Goal: Task Accomplishment & Management: Manage account settings

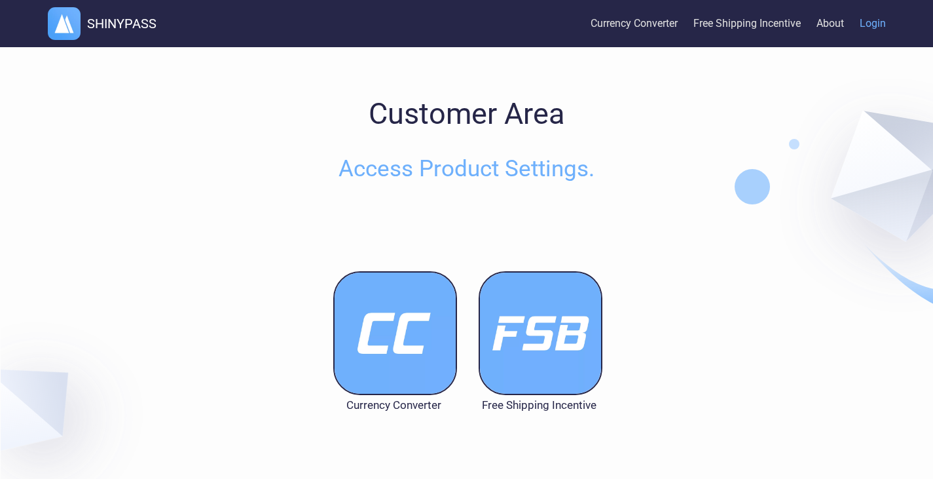
click at [436, 343] on img at bounding box center [395, 333] width 124 height 124
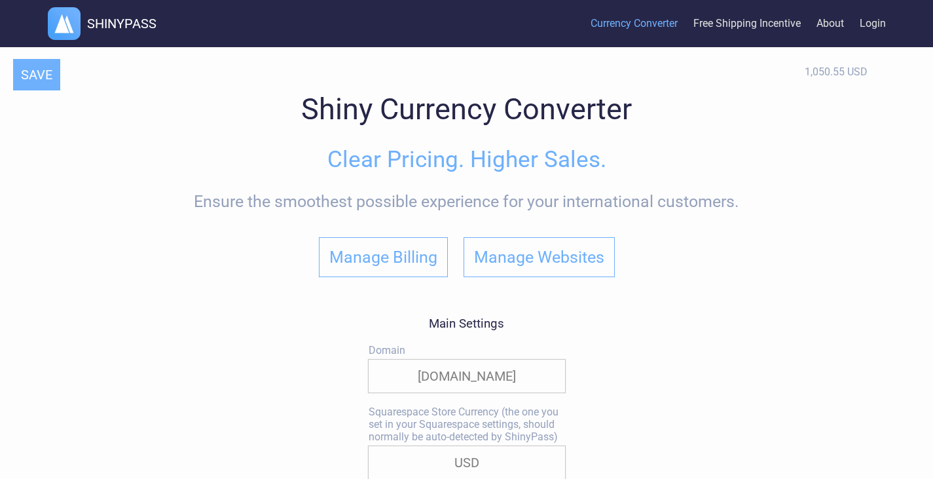
select select "true"
select select "|"
select select
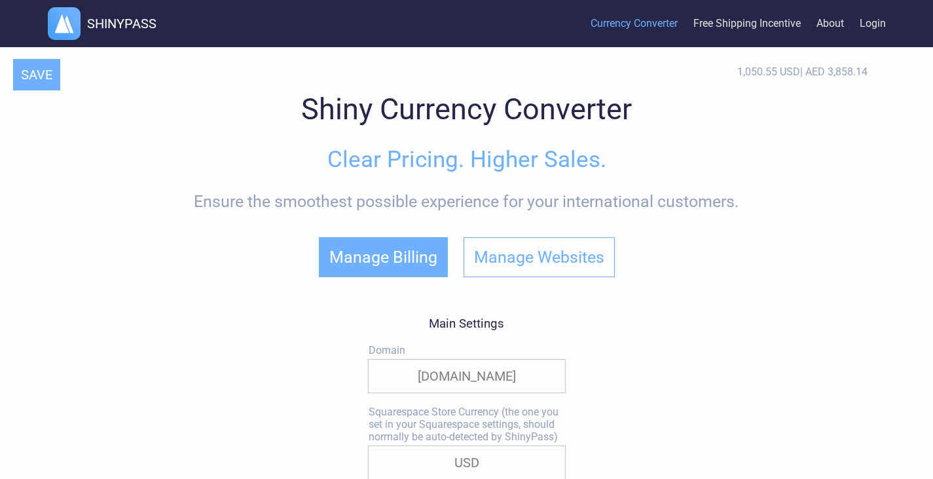
click at [368, 261] on button "Manage Billing" at bounding box center [383, 257] width 129 height 40
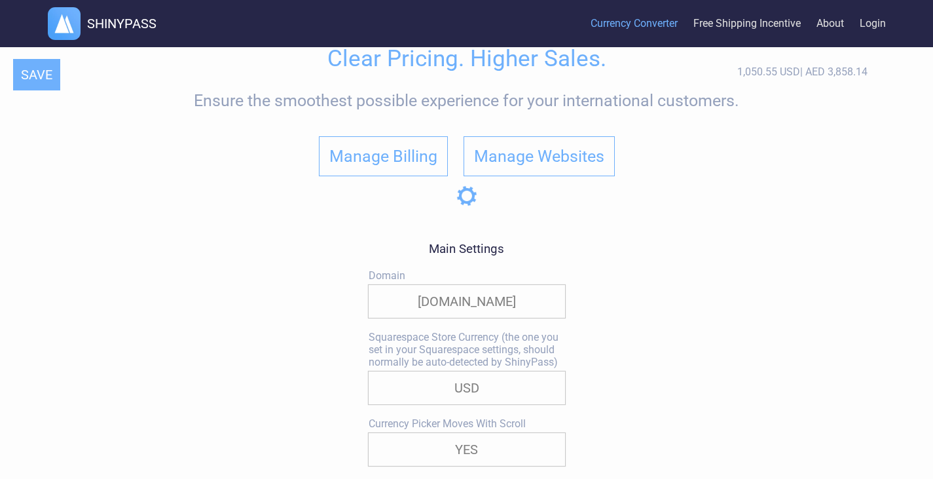
scroll to position [187, 0]
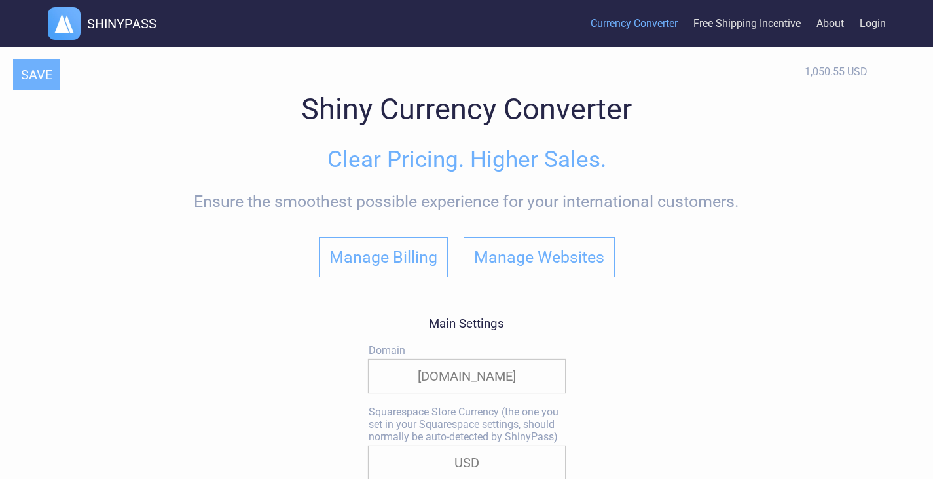
select select "true"
select select "|"
select select
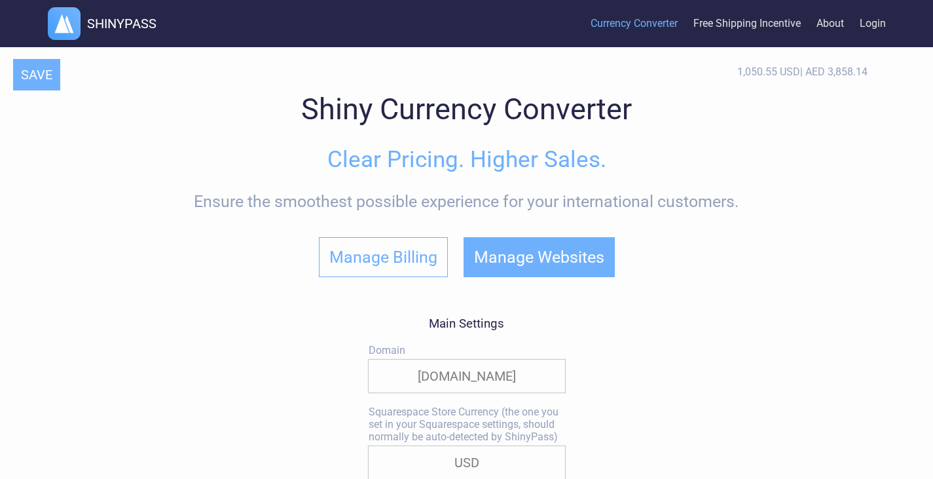
click at [552, 242] on button "Manage Websites" at bounding box center [539, 257] width 151 height 40
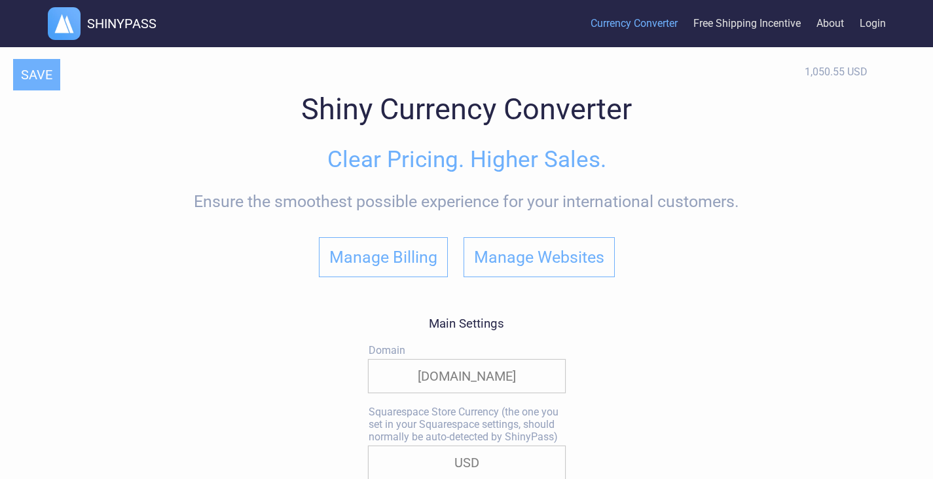
select select "true"
select select "|"
select select
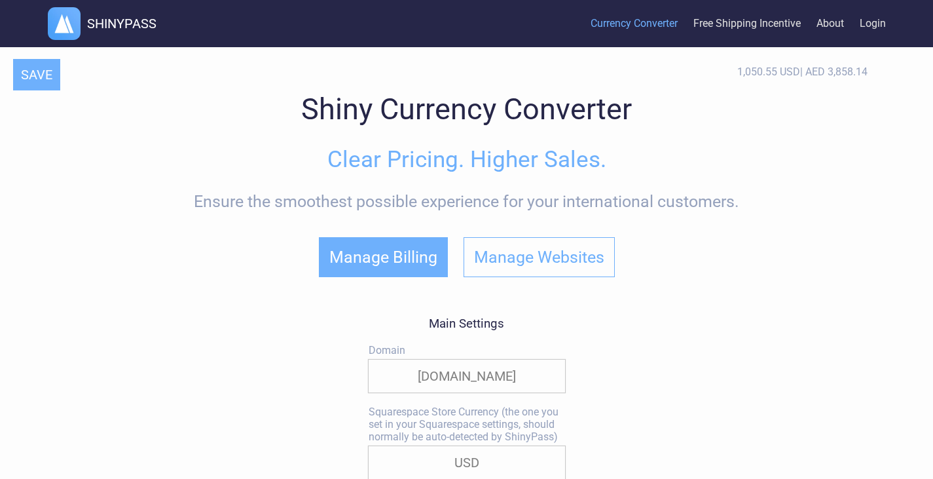
click at [406, 250] on button "Manage Billing" at bounding box center [383, 257] width 129 height 40
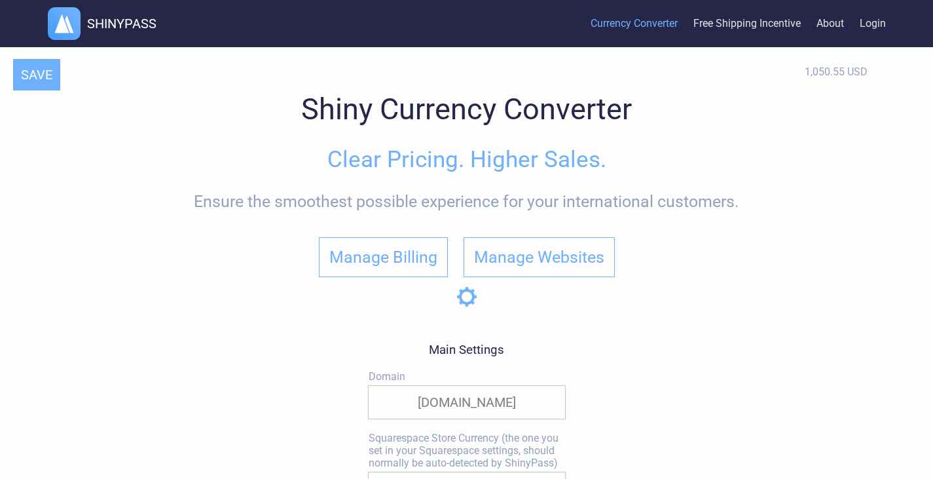
select select "true"
select select "|"
select select
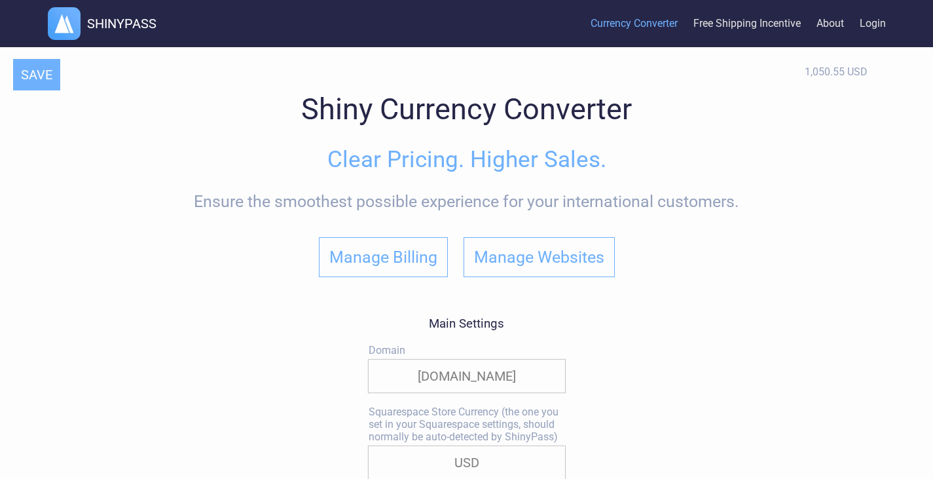
select select "true"
select select "|"
select select
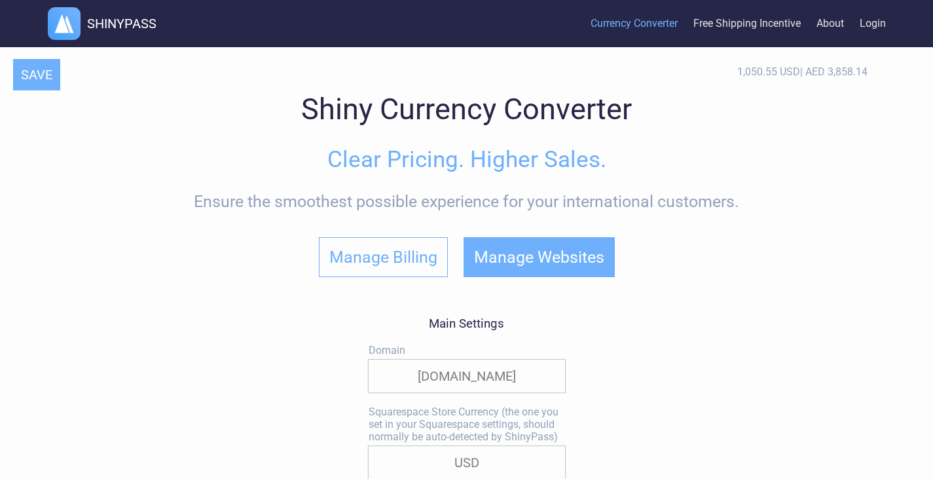
click at [541, 250] on button "Manage Websites" at bounding box center [539, 257] width 151 height 40
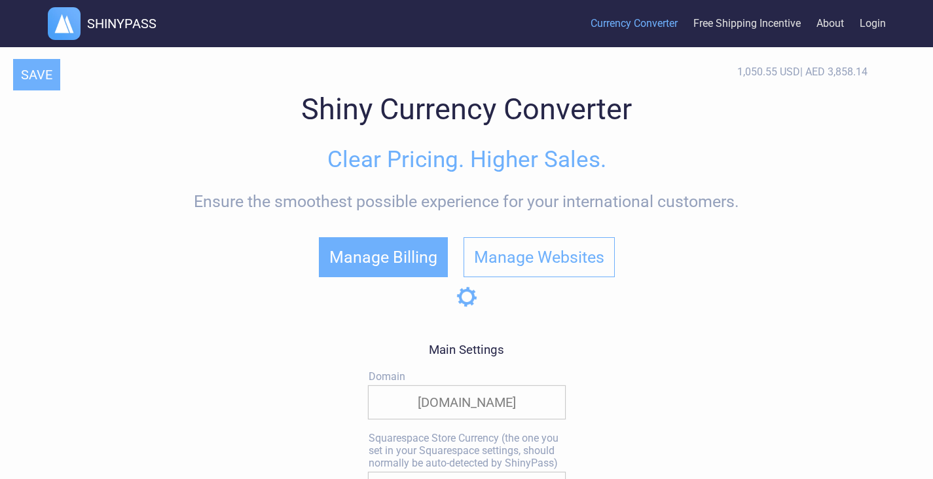
click at [415, 254] on button "Manage Billing" at bounding box center [383, 257] width 129 height 40
